Goal: Information Seeking & Learning: Learn about a topic

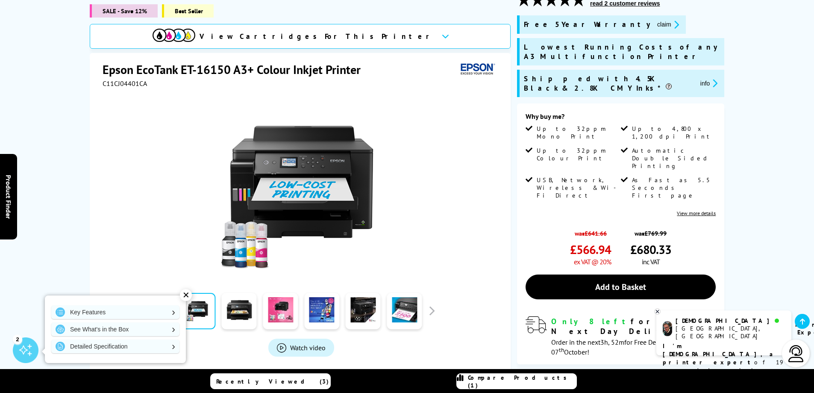
scroll to position [171, 0]
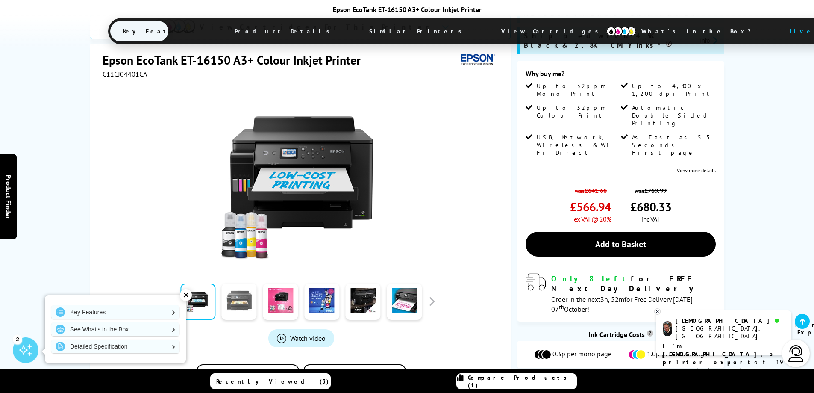
click at [242, 283] on link at bounding box center [239, 301] width 35 height 36
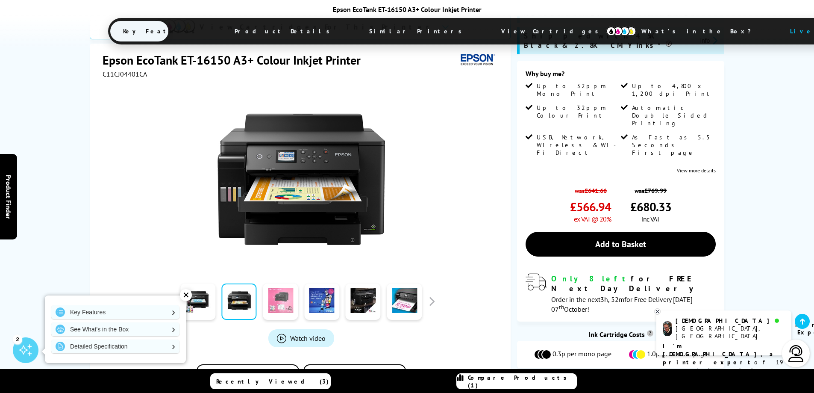
click at [284, 283] on link at bounding box center [280, 301] width 35 height 36
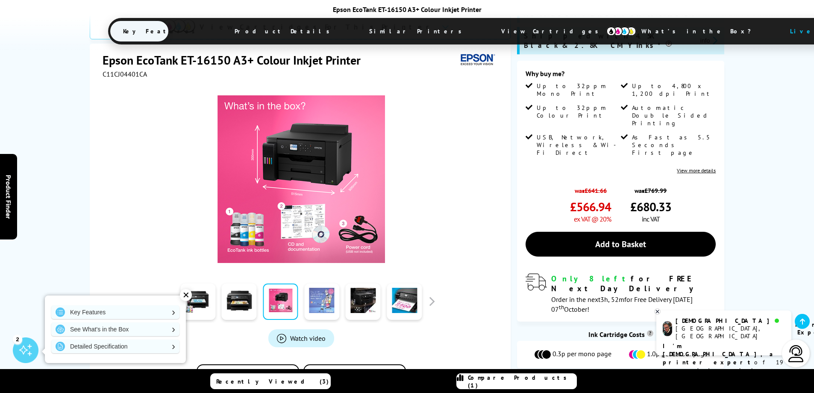
click at [323, 283] on link at bounding box center [321, 301] width 35 height 36
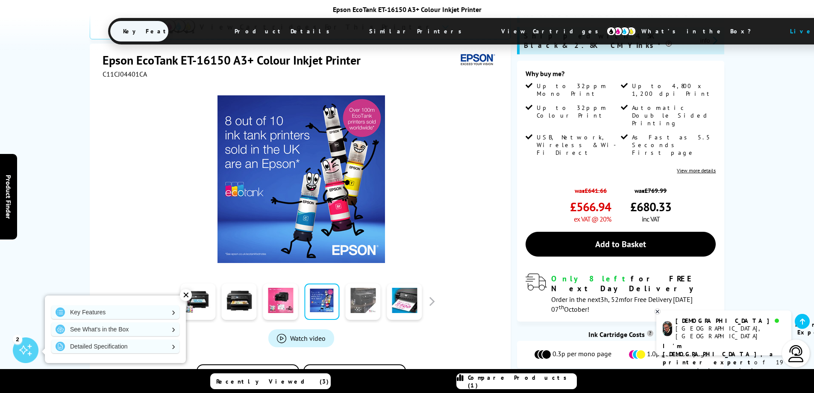
click at [380, 283] on link at bounding box center [363, 301] width 35 height 36
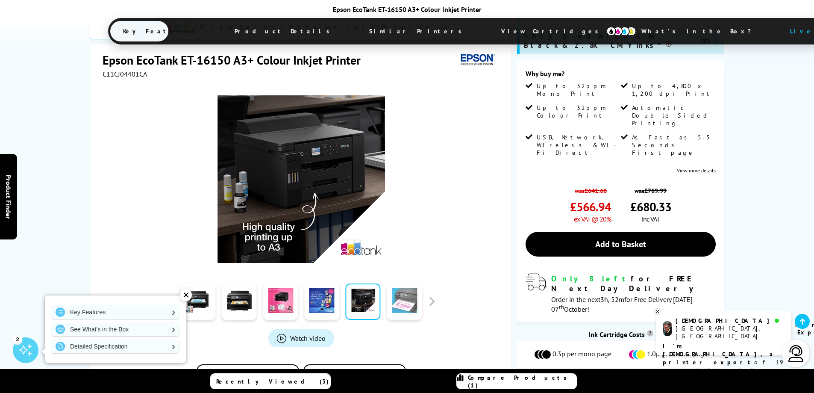
click at [414, 283] on link at bounding box center [404, 301] width 35 height 36
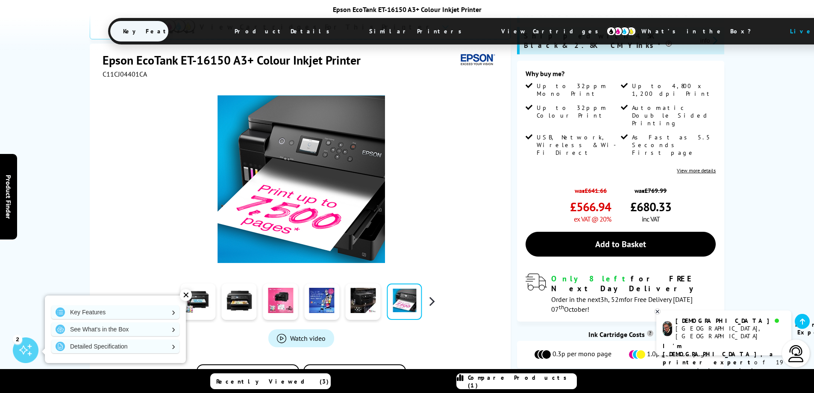
click at [434, 295] on button "button" at bounding box center [431, 301] width 13 height 13
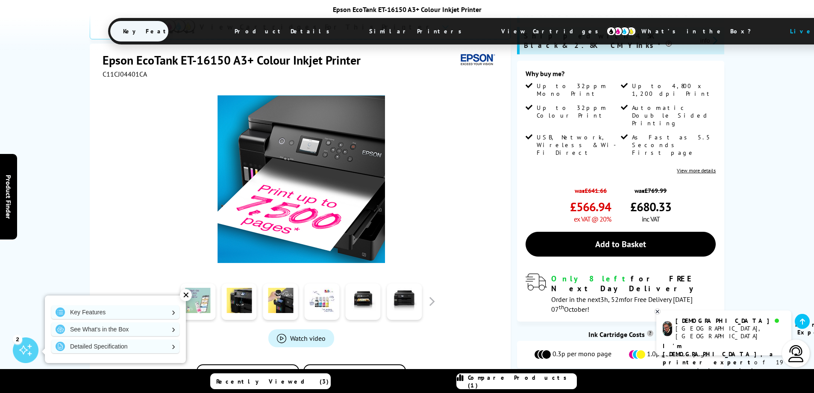
click at [203, 283] on link at bounding box center [197, 301] width 35 height 36
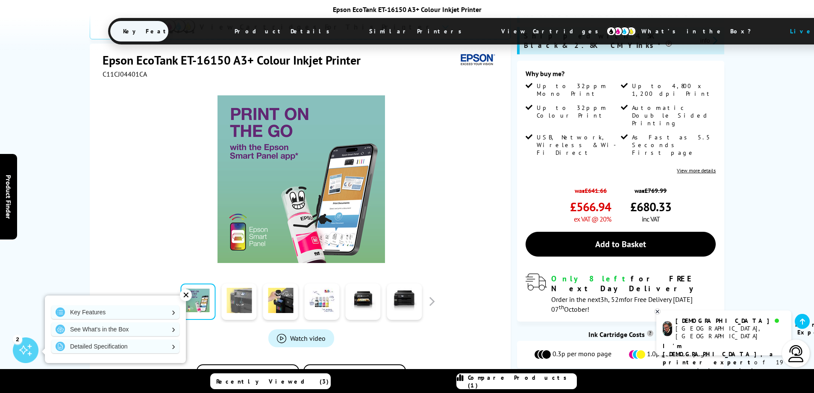
click at [242, 283] on link at bounding box center [239, 301] width 35 height 36
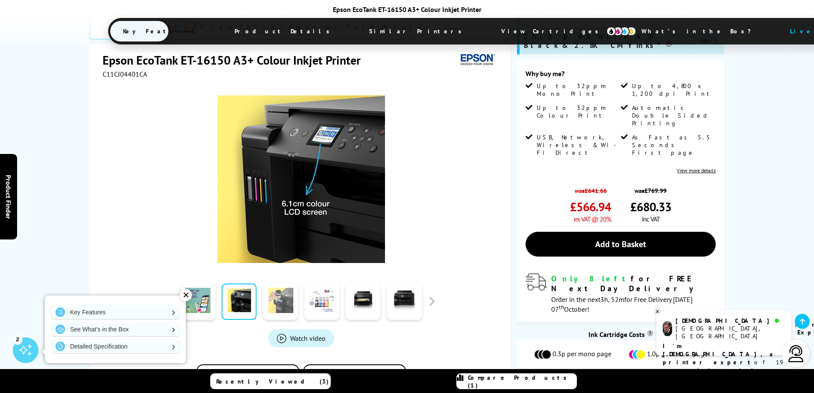
click at [283, 283] on link at bounding box center [280, 301] width 35 height 36
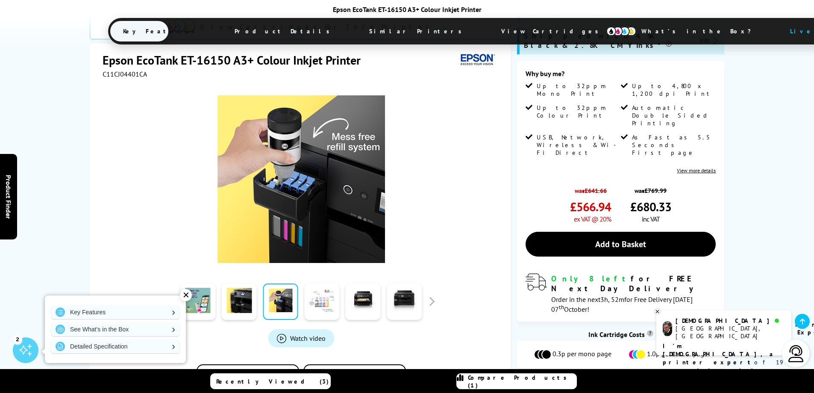
click at [313, 283] on link at bounding box center [321, 301] width 35 height 36
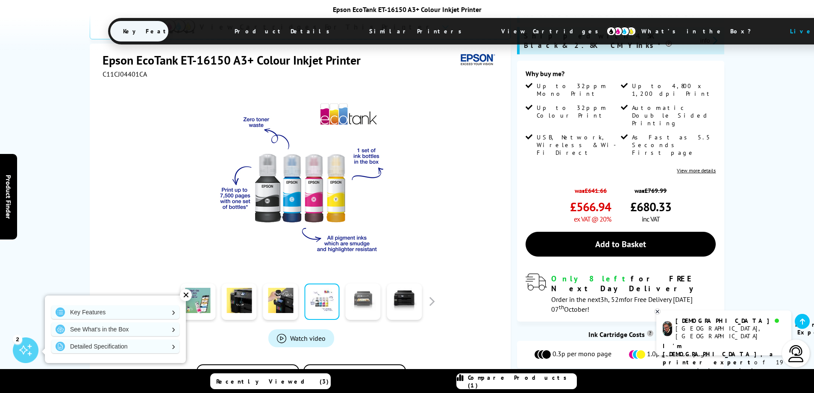
click at [361, 283] on link at bounding box center [363, 301] width 35 height 36
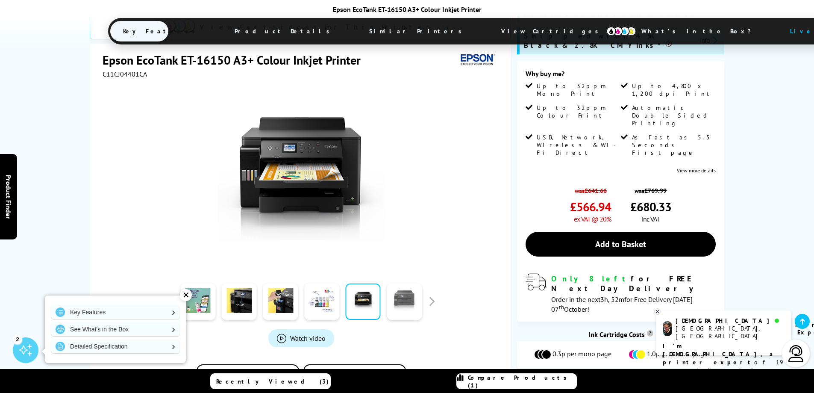
click at [412, 283] on link at bounding box center [404, 301] width 35 height 36
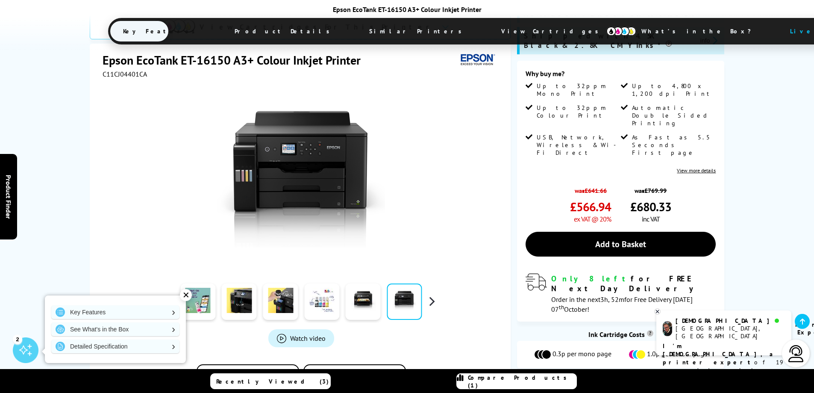
click at [432, 295] on button "button" at bounding box center [431, 301] width 13 height 13
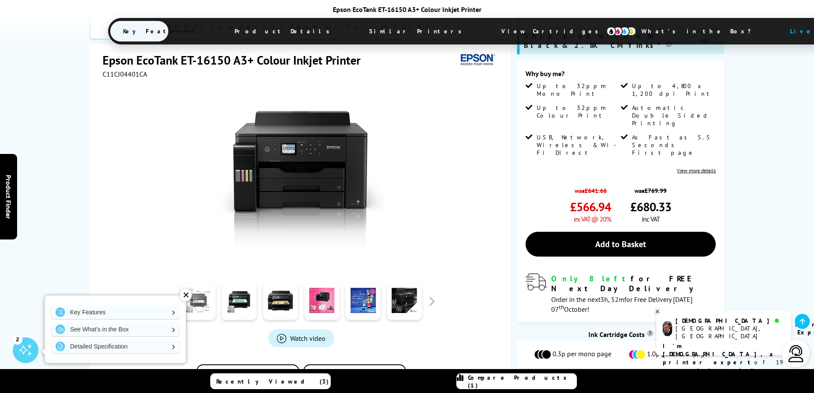
click at [206, 283] on link at bounding box center [197, 301] width 35 height 36
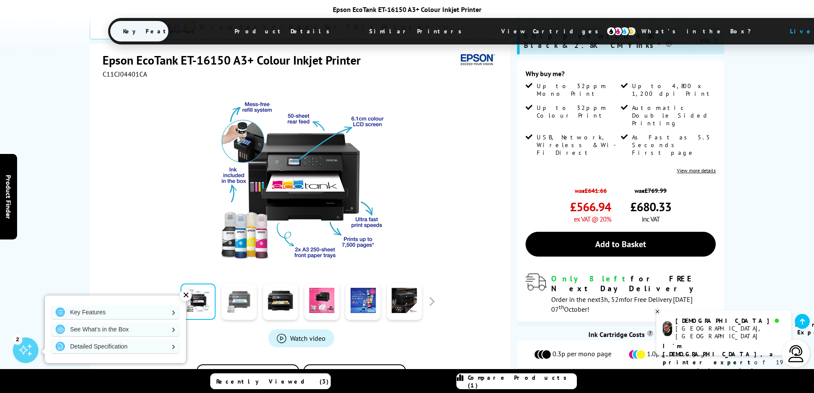
click at [237, 283] on link at bounding box center [239, 301] width 35 height 36
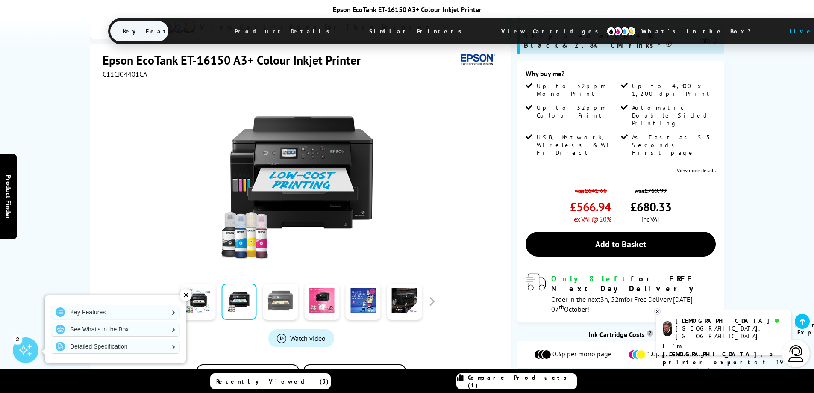
click at [280, 283] on link at bounding box center [280, 301] width 35 height 36
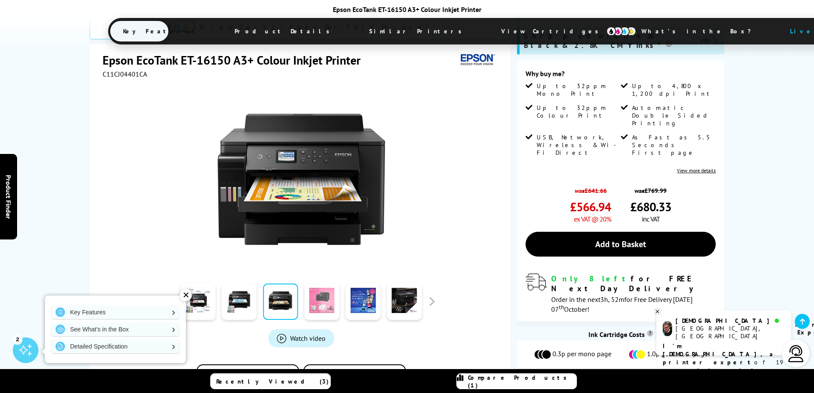
click at [331, 283] on link at bounding box center [321, 301] width 35 height 36
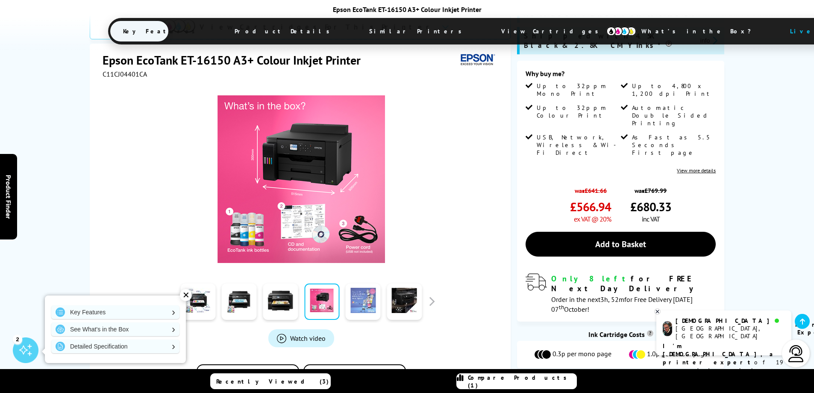
click at [355, 283] on link at bounding box center [363, 301] width 35 height 36
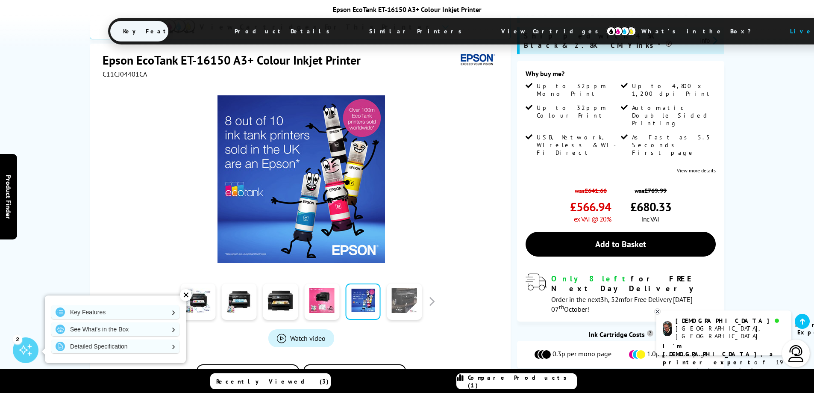
click at [396, 283] on link at bounding box center [404, 301] width 35 height 36
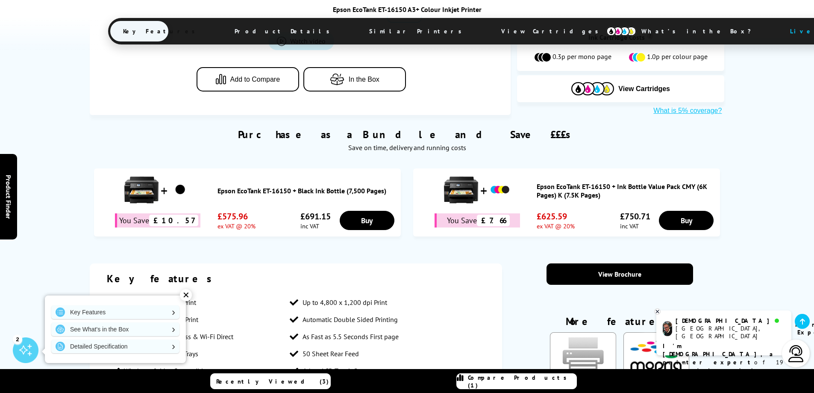
scroll to position [470, 0]
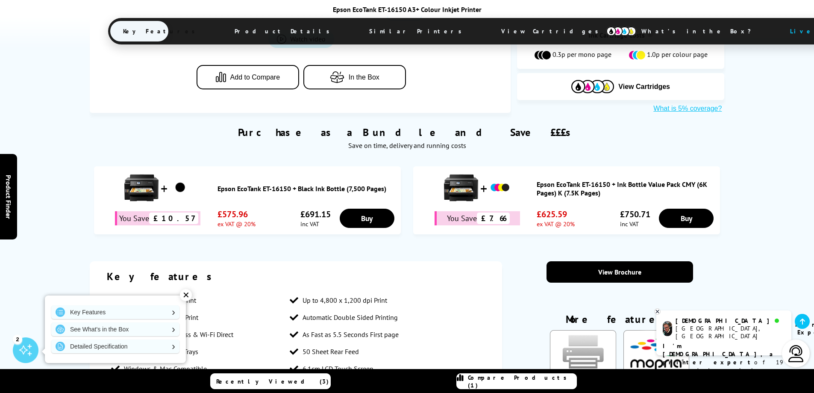
click at [575, 180] on link "Epson EcoTank ET-16150 + Ink Bottle Value Pack CMY (6K Pages) K (7.5K Pages)" at bounding box center [626, 188] width 179 height 17
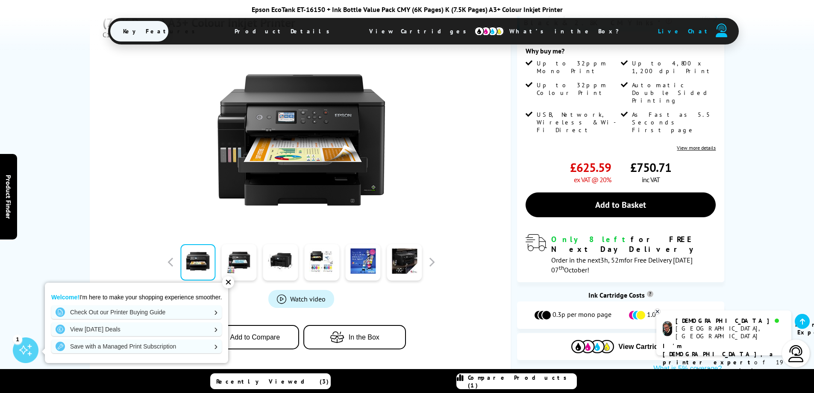
scroll to position [256, 0]
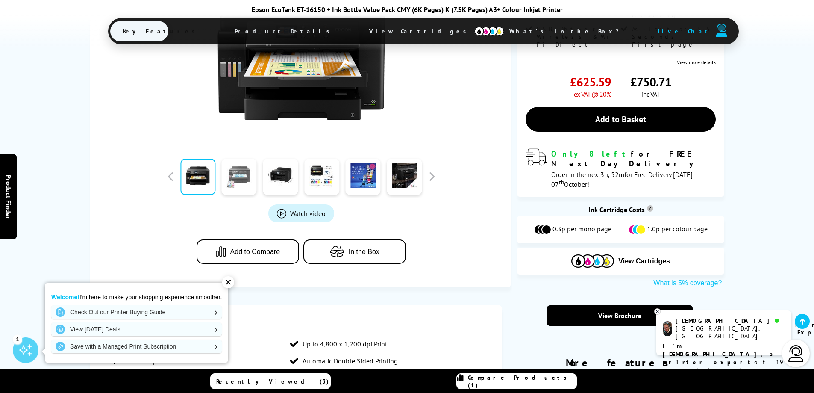
click at [235, 178] on link at bounding box center [239, 177] width 35 height 36
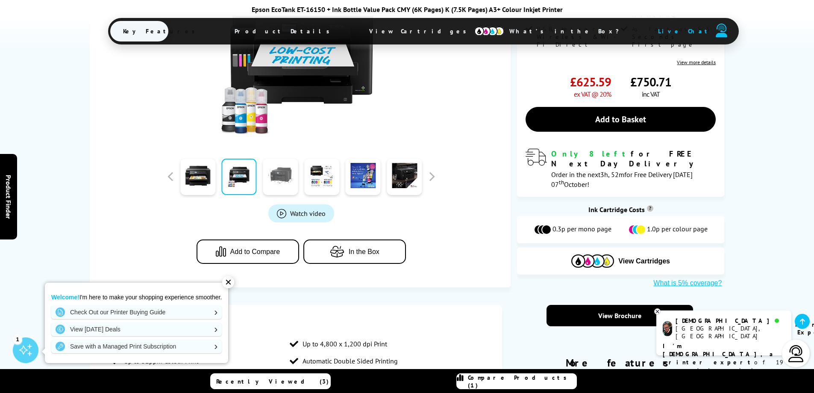
click at [275, 174] on link at bounding box center [280, 177] width 35 height 36
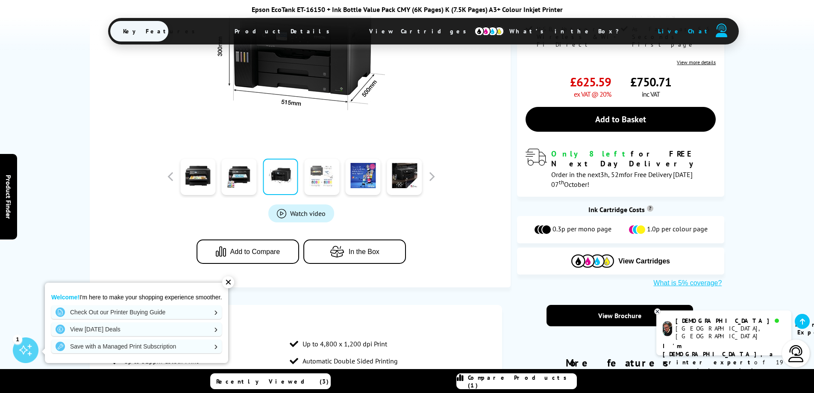
click at [317, 174] on link at bounding box center [321, 177] width 35 height 36
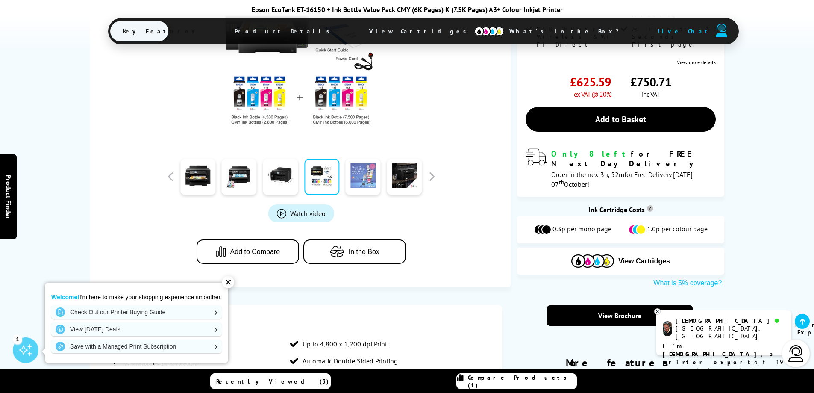
click at [363, 174] on link at bounding box center [363, 177] width 35 height 36
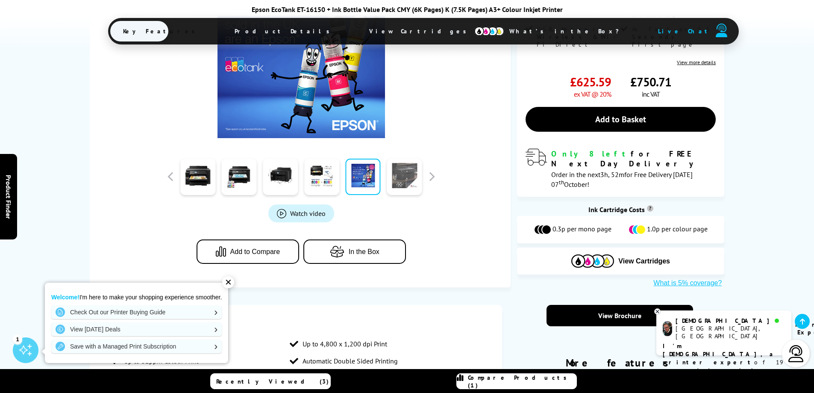
click at [403, 173] on link at bounding box center [404, 177] width 35 height 36
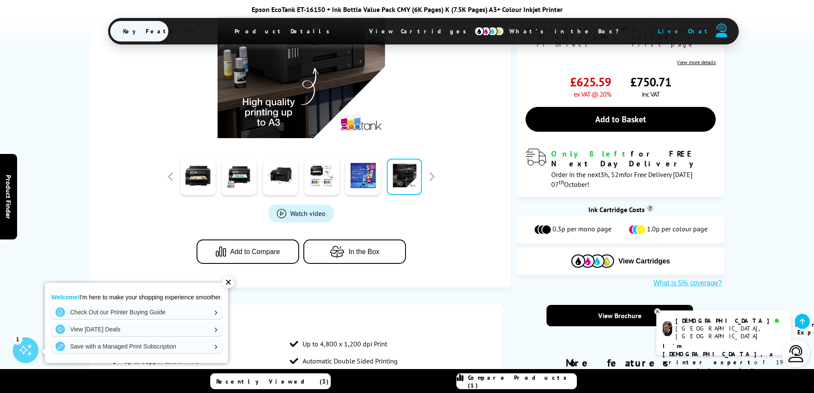
click at [403, 163] on link at bounding box center [404, 177] width 35 height 36
click at [431, 170] on button "button" at bounding box center [431, 176] width 13 height 13
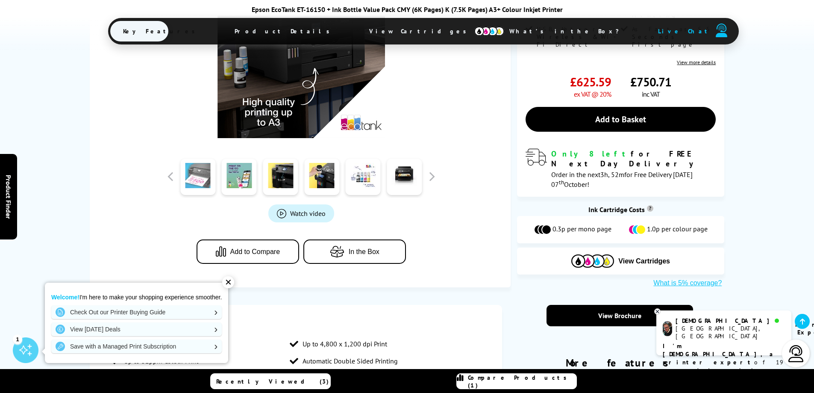
click at [207, 171] on link at bounding box center [197, 177] width 35 height 36
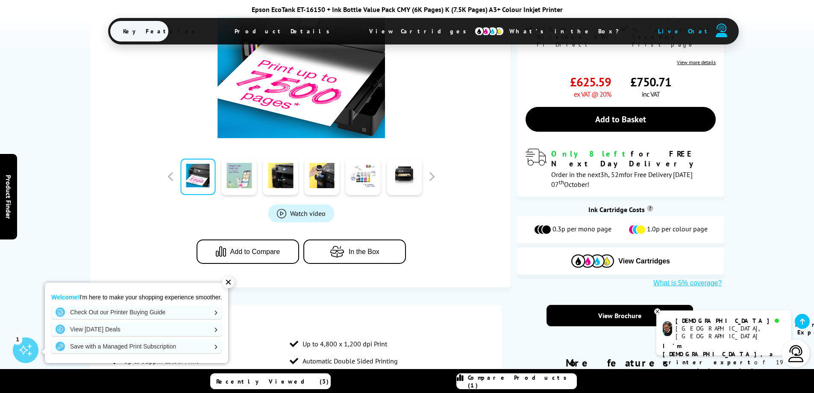
click at [243, 168] on link at bounding box center [239, 177] width 35 height 36
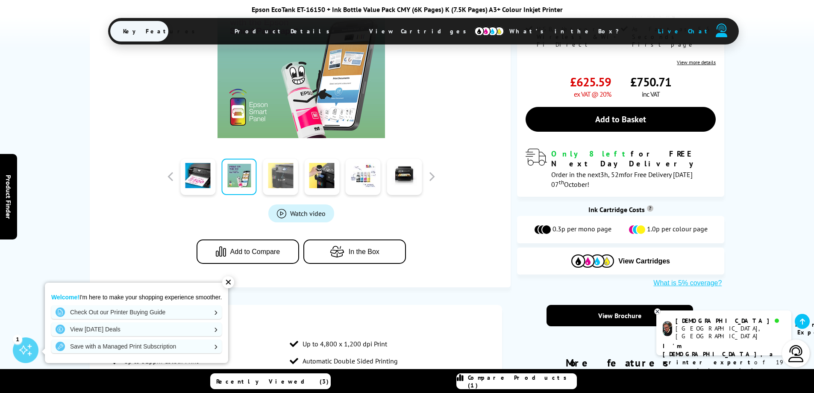
click at [286, 170] on link at bounding box center [280, 177] width 35 height 36
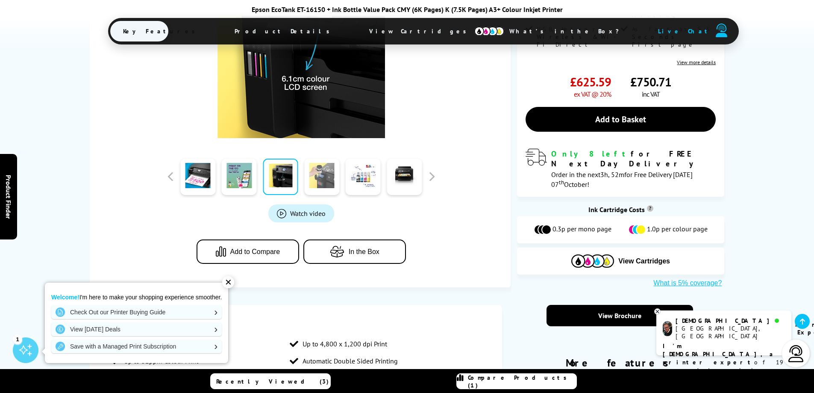
click at [318, 170] on link at bounding box center [321, 177] width 35 height 36
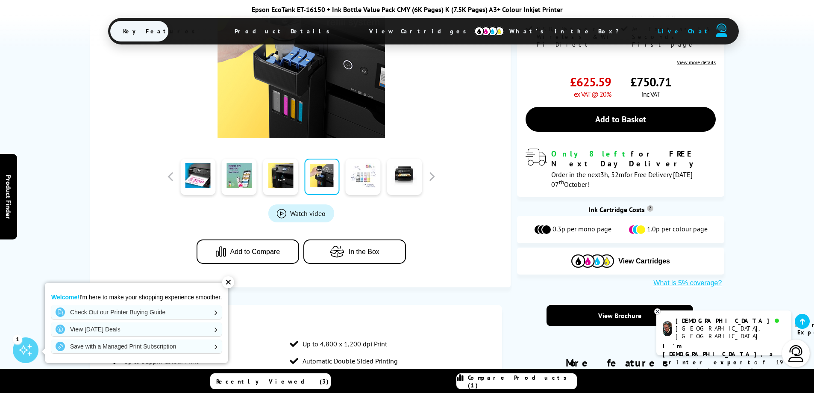
click at [361, 172] on link at bounding box center [363, 177] width 35 height 36
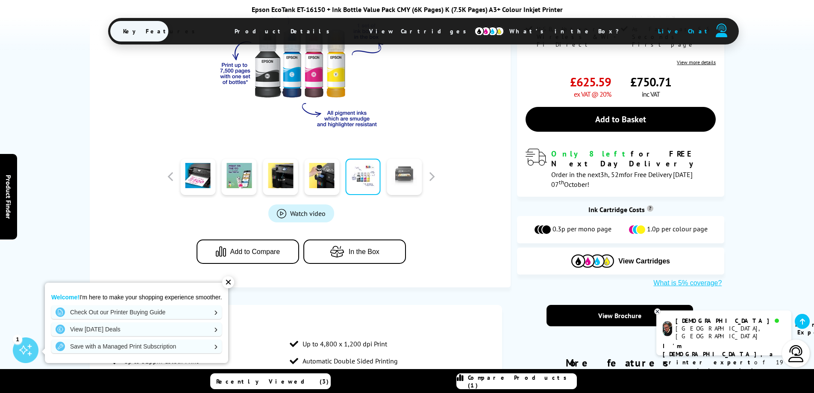
click at [410, 172] on link at bounding box center [404, 177] width 35 height 36
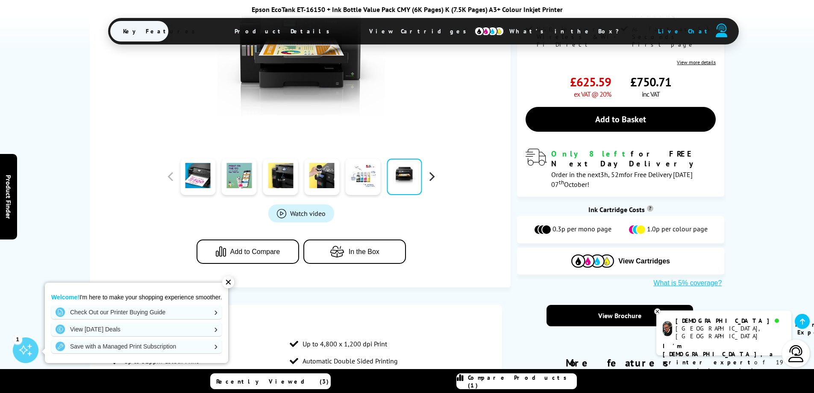
click at [431, 170] on button "button" at bounding box center [431, 176] width 13 height 13
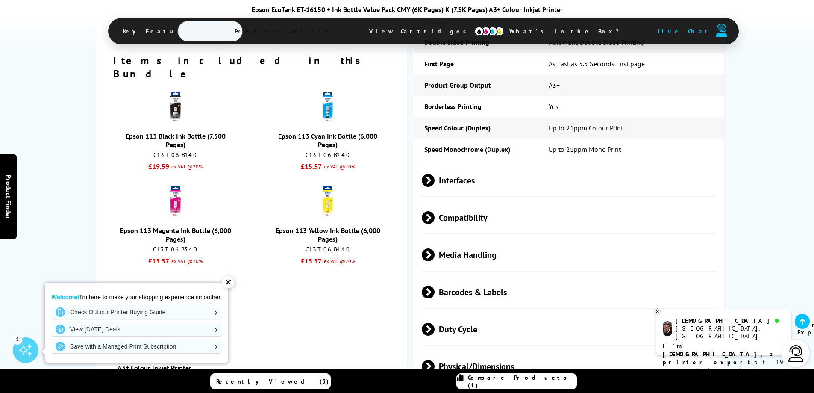
scroll to position [1026, 0]
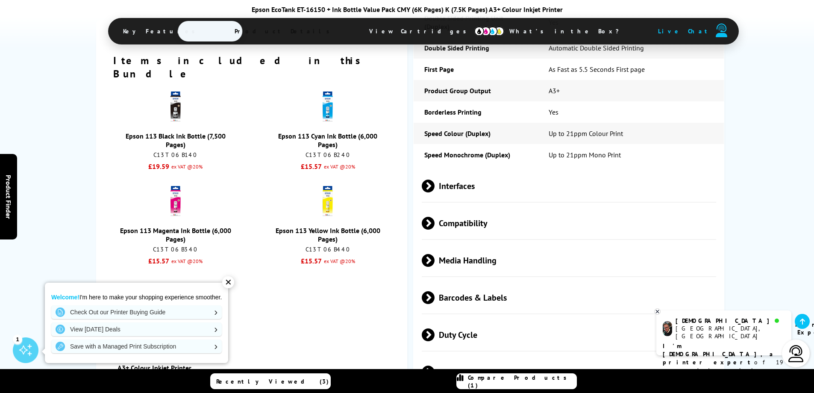
click at [459, 170] on span "Interfaces" at bounding box center [569, 186] width 295 height 32
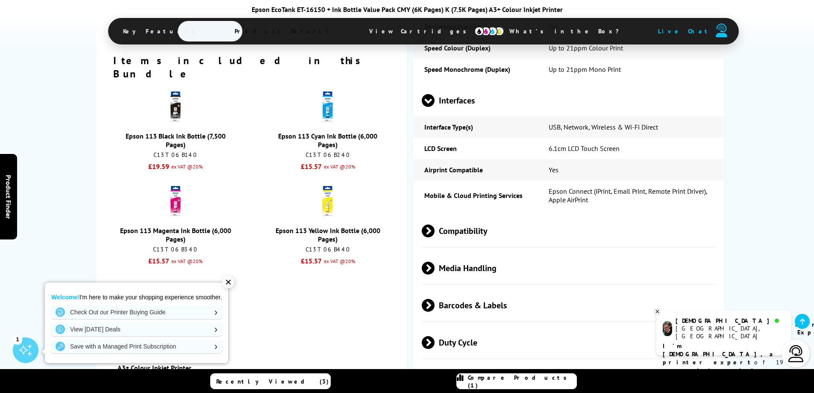
scroll to position [1197, 0]
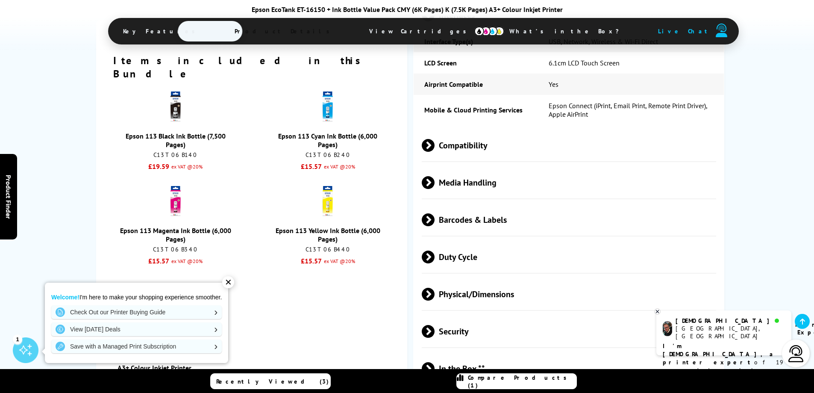
click at [468, 129] on span "Compatibility" at bounding box center [569, 145] width 295 height 32
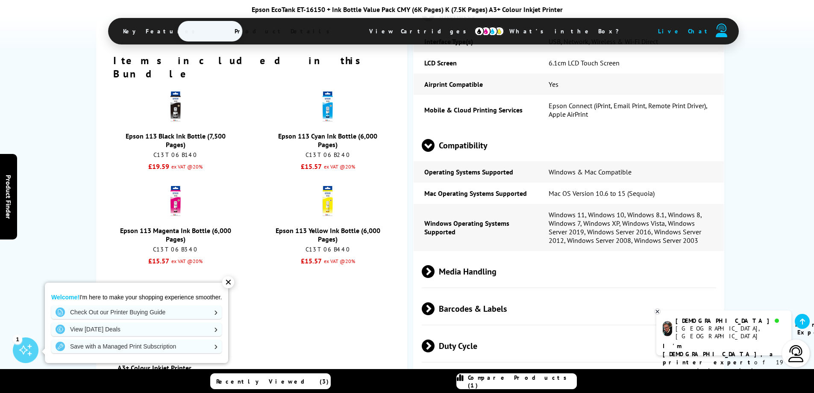
click at [492, 255] on span "Media Handling" at bounding box center [569, 271] width 295 height 32
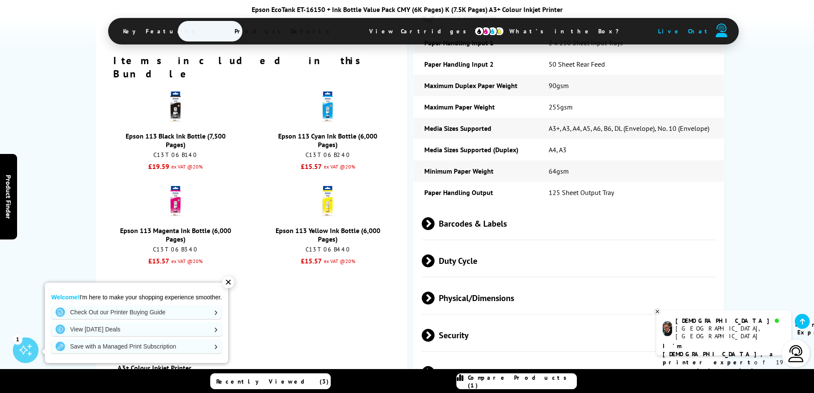
scroll to position [1453, 0]
click at [498, 206] on span "Barcodes & Labels" at bounding box center [569, 222] width 295 height 32
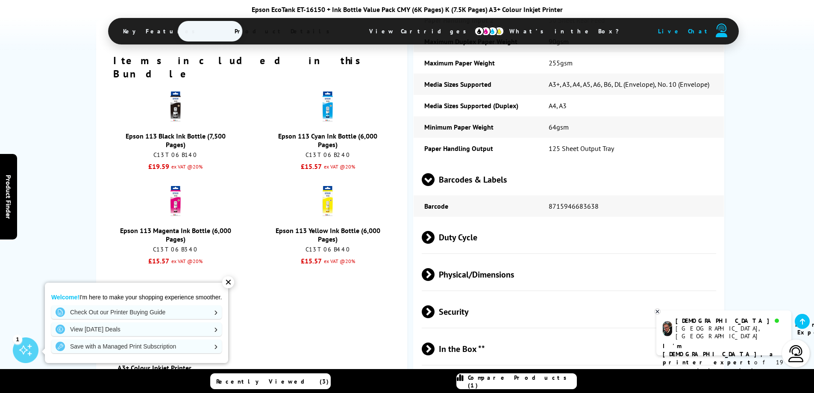
scroll to position [1539, 0]
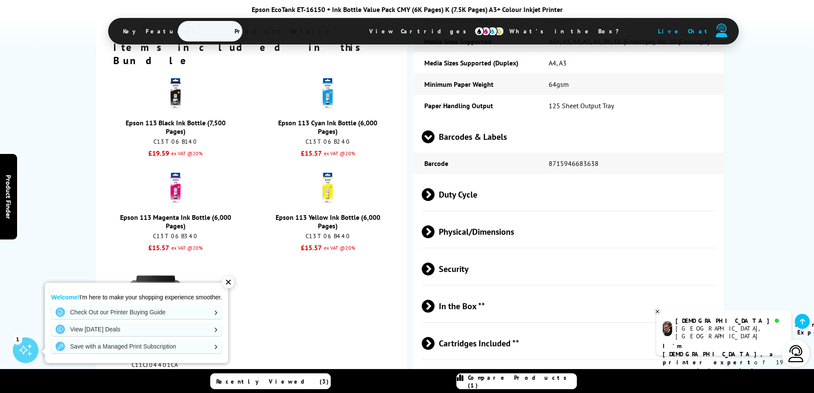
click at [470, 178] on span "Duty Cycle" at bounding box center [569, 194] width 295 height 32
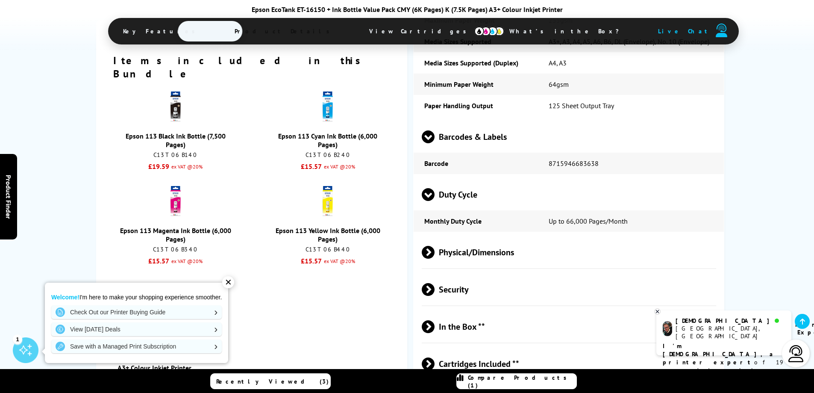
click at [492, 236] on span "Physical/Dimensions" at bounding box center [569, 252] width 295 height 32
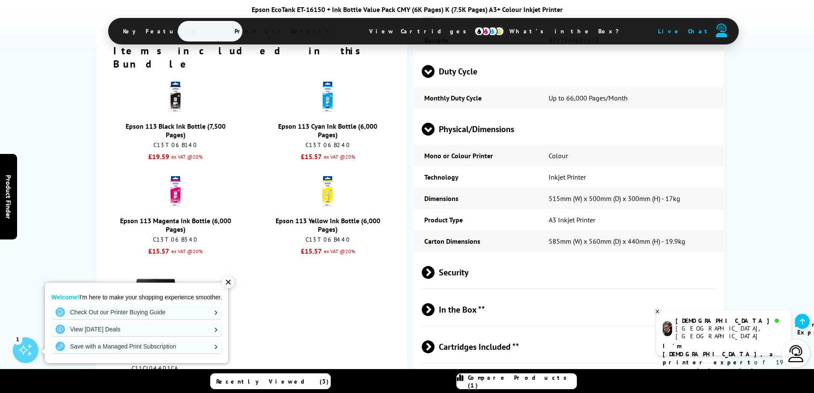
scroll to position [1667, 0]
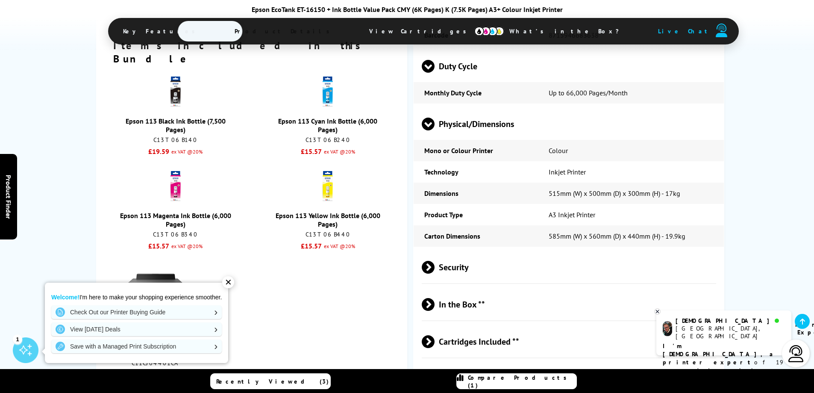
click at [540, 251] on span "Security" at bounding box center [569, 267] width 295 height 32
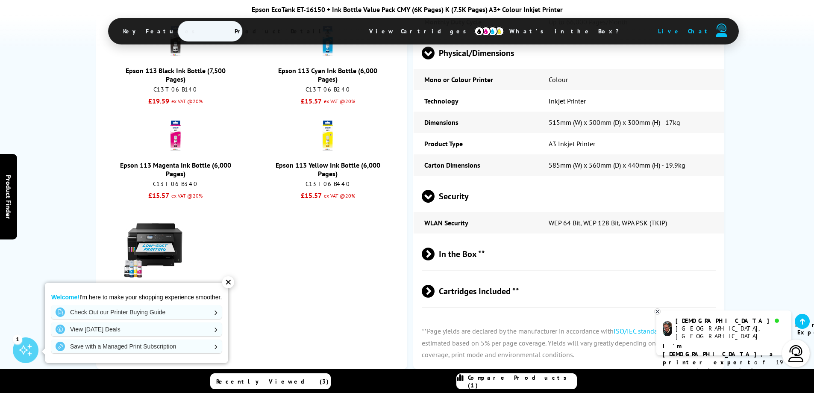
scroll to position [1753, 0]
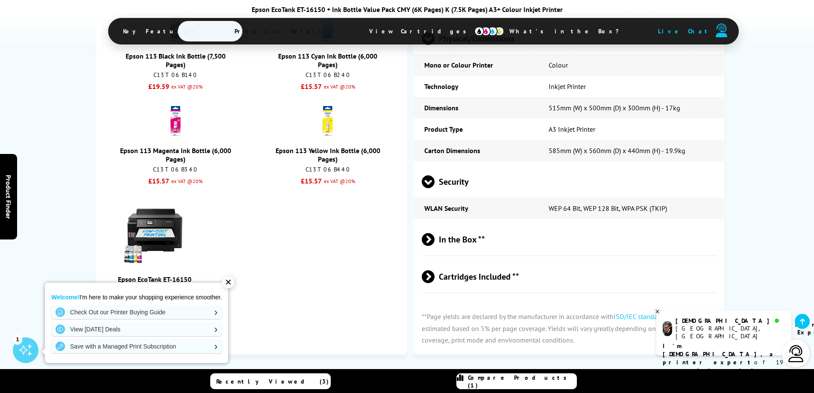
click at [536, 223] on span "In the Box **" at bounding box center [569, 239] width 295 height 32
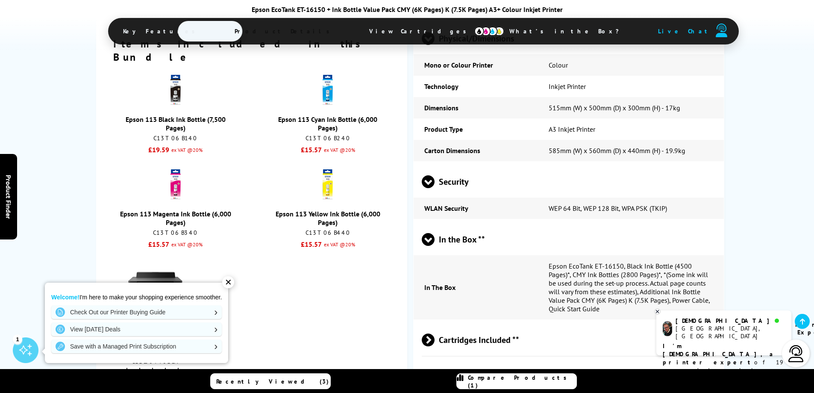
scroll to position [1795, 0]
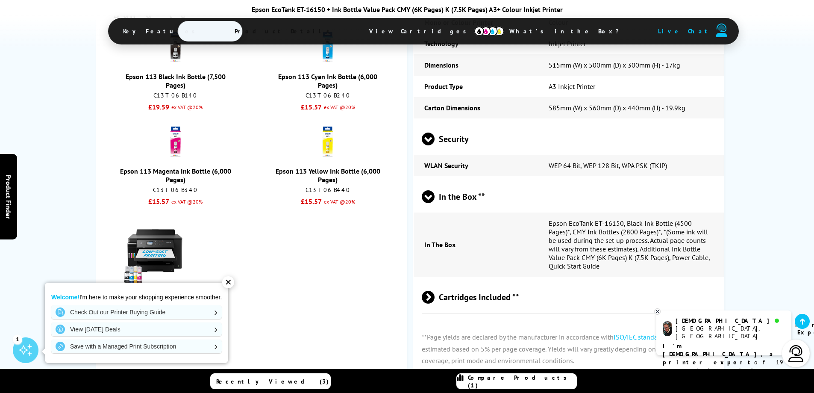
click at [501, 281] on span "Cartridges Included **" at bounding box center [569, 297] width 295 height 32
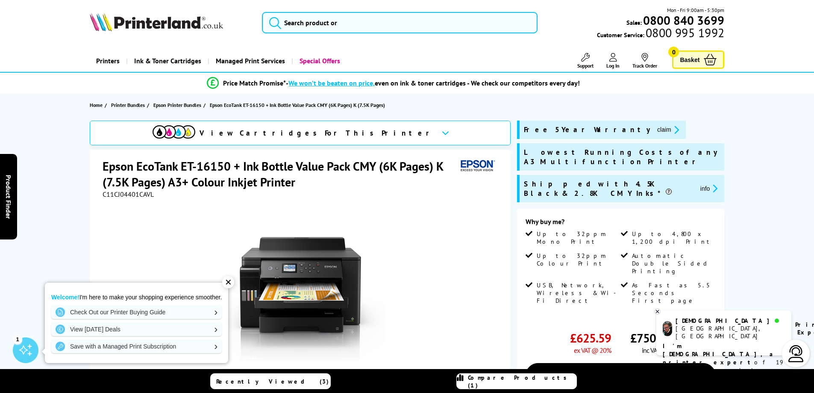
scroll to position [0, 0]
